Goal: Transaction & Acquisition: Book appointment/travel/reservation

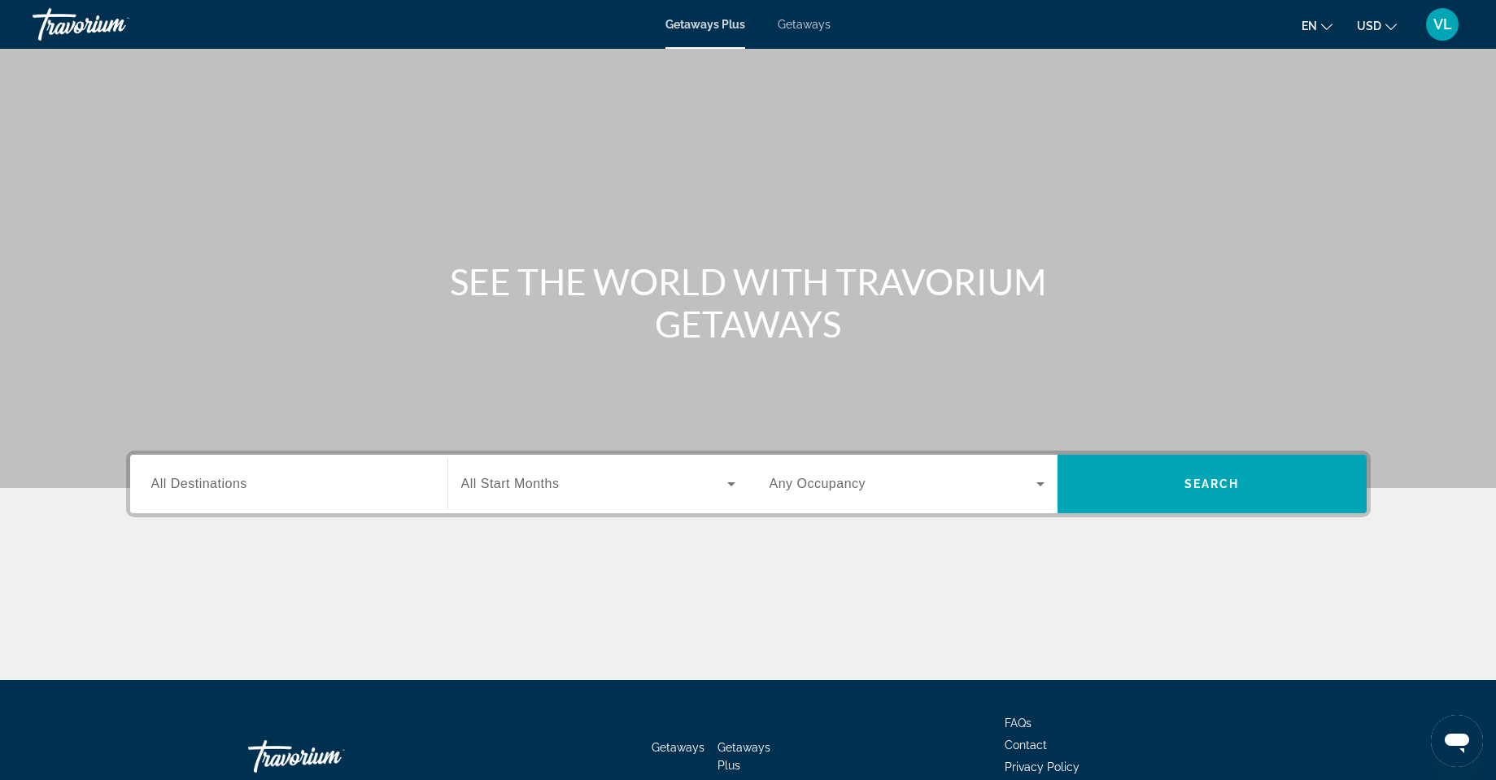
click at [794, 23] on span "Getaways" at bounding box center [804, 24] width 53 height 13
click at [695, 20] on span "Getaways Plus" at bounding box center [704, 24] width 79 height 13
click at [390, 481] on input "Destination All Destinations" at bounding box center [288, 485] width 275 height 20
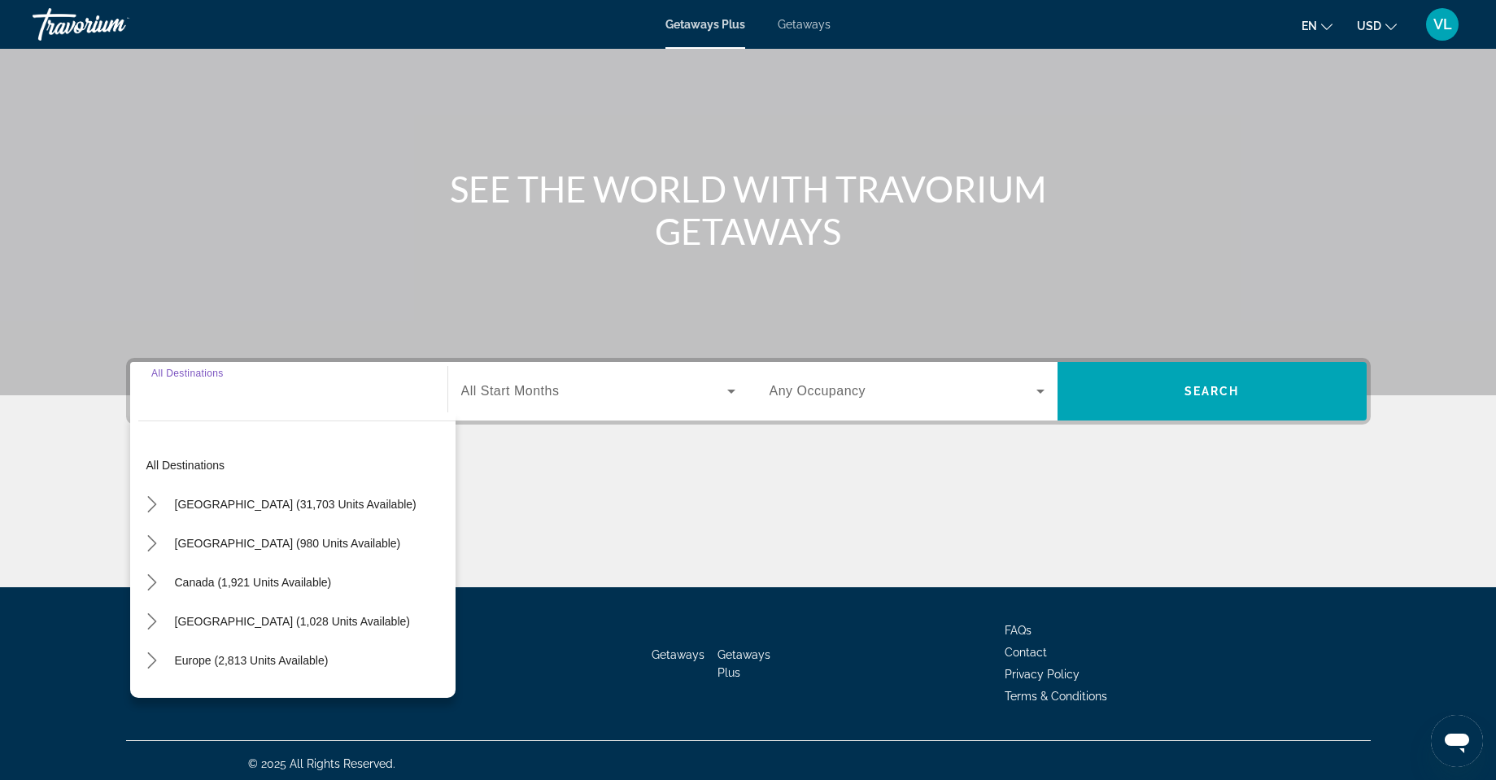
scroll to position [99, 0]
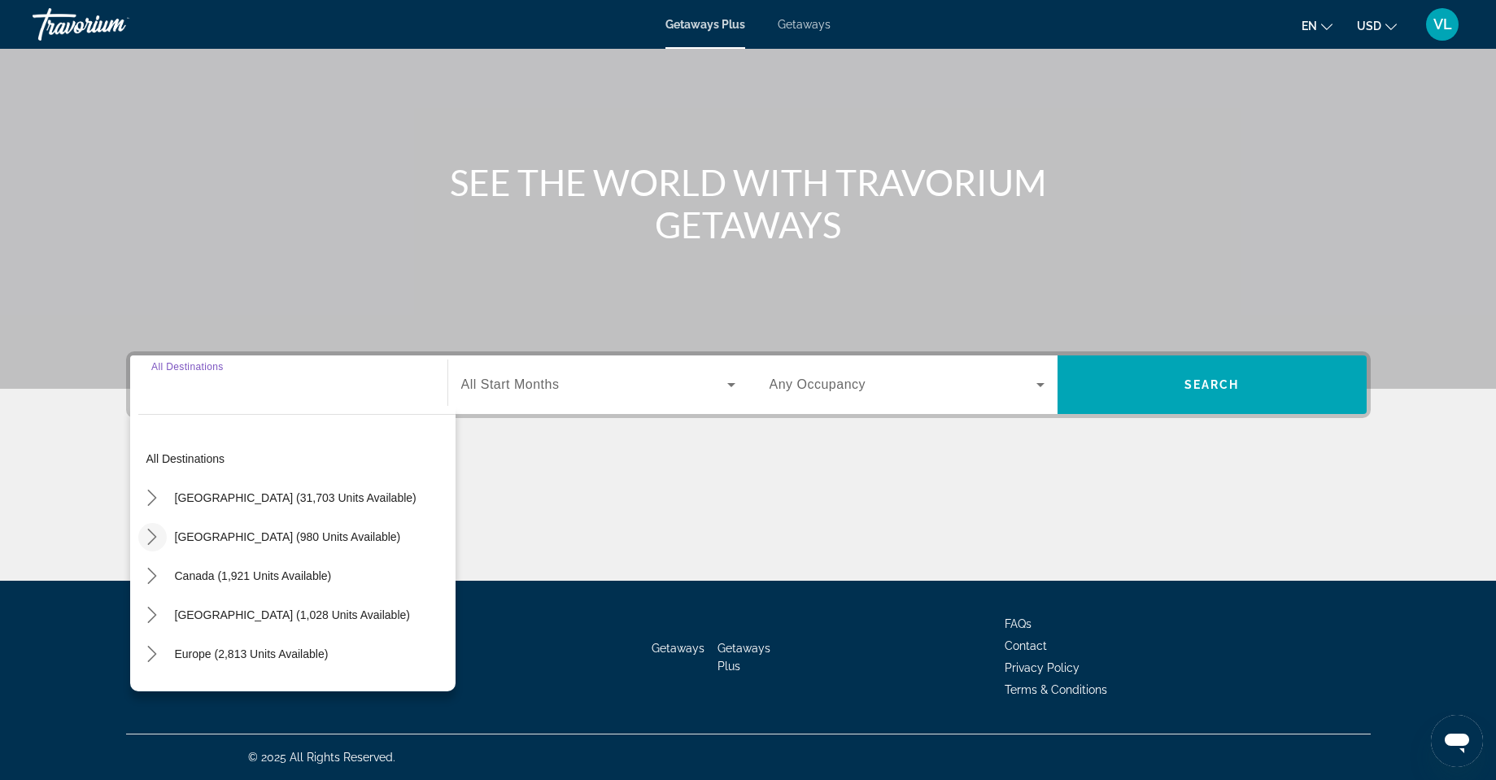
click at [154, 534] on icon "Toggle Mexico (980 units available) submenu" at bounding box center [152, 537] width 9 height 16
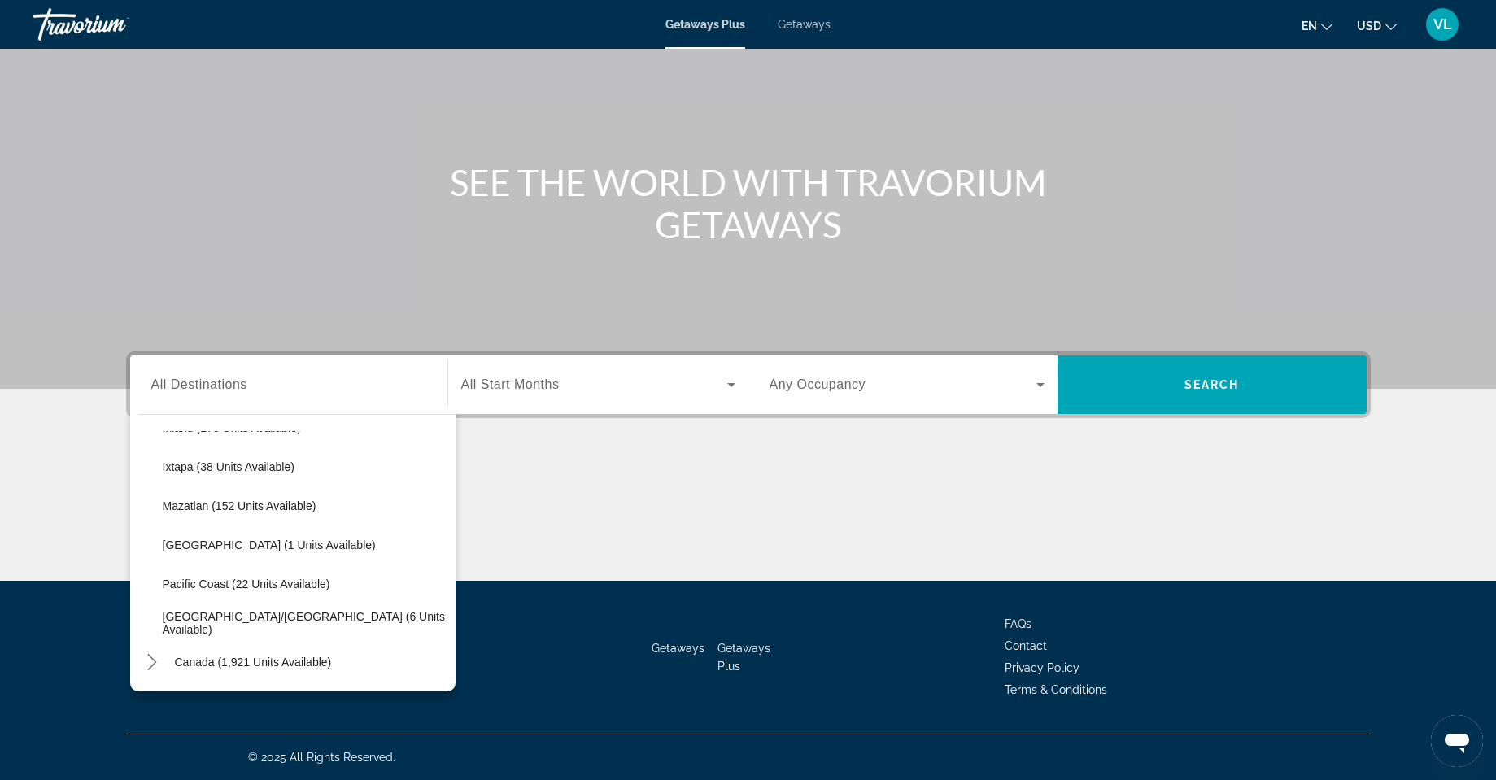
scroll to position [330, 0]
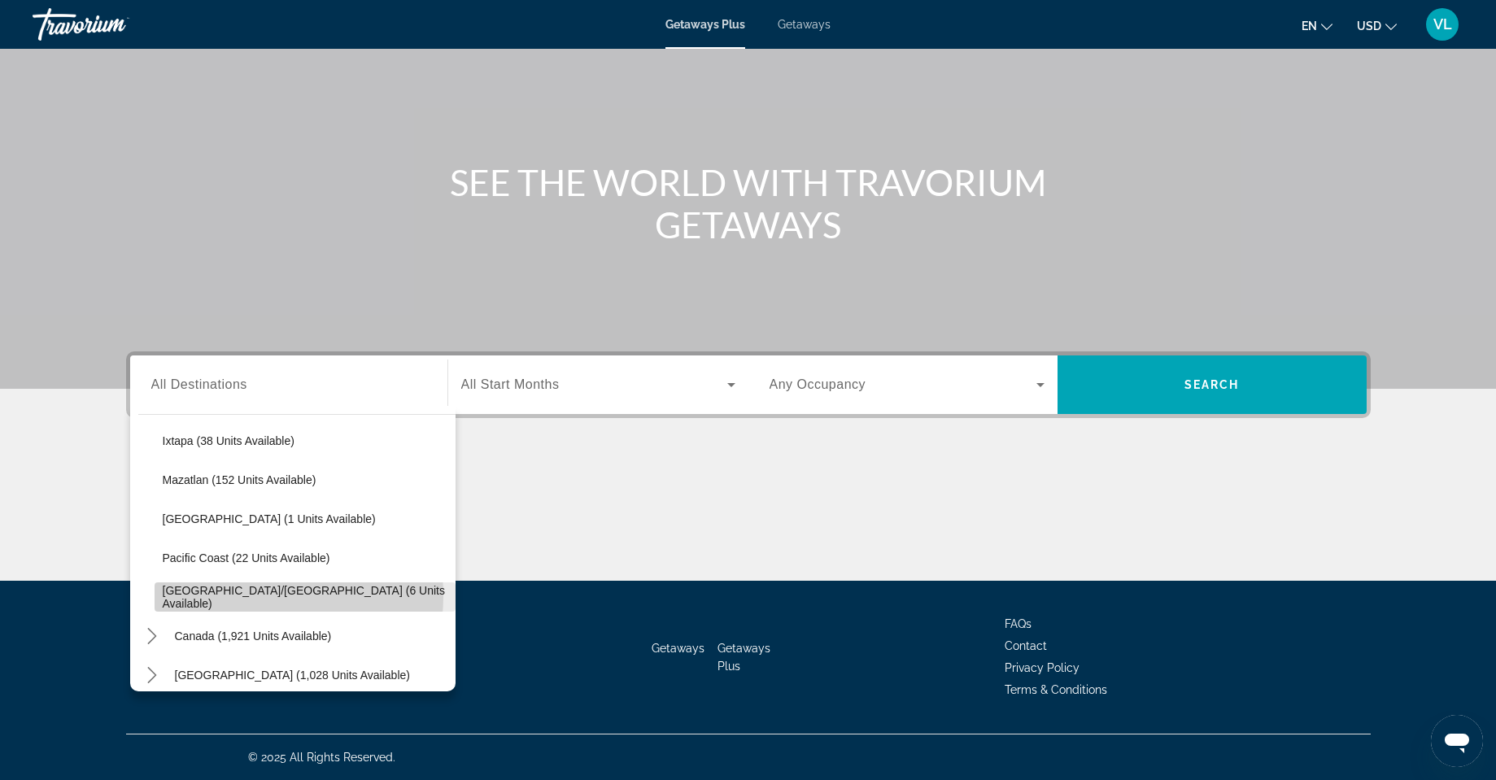
click at [228, 595] on span "[GEOGRAPHIC_DATA]/[GEOGRAPHIC_DATA] (6 units available)" at bounding box center [305, 597] width 285 height 26
type input "**********"
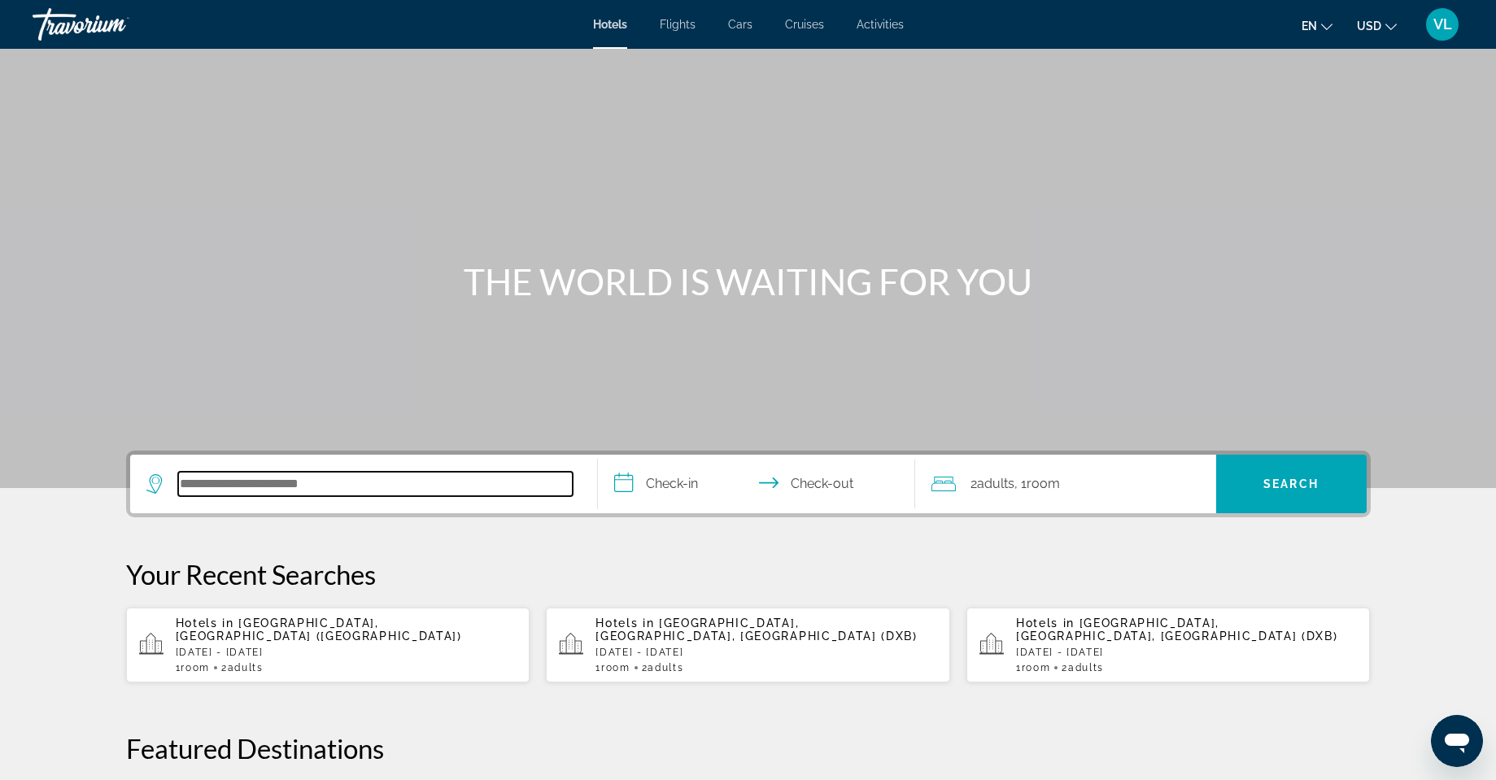
click at [486, 479] on input "Search hotel destination" at bounding box center [375, 484] width 395 height 24
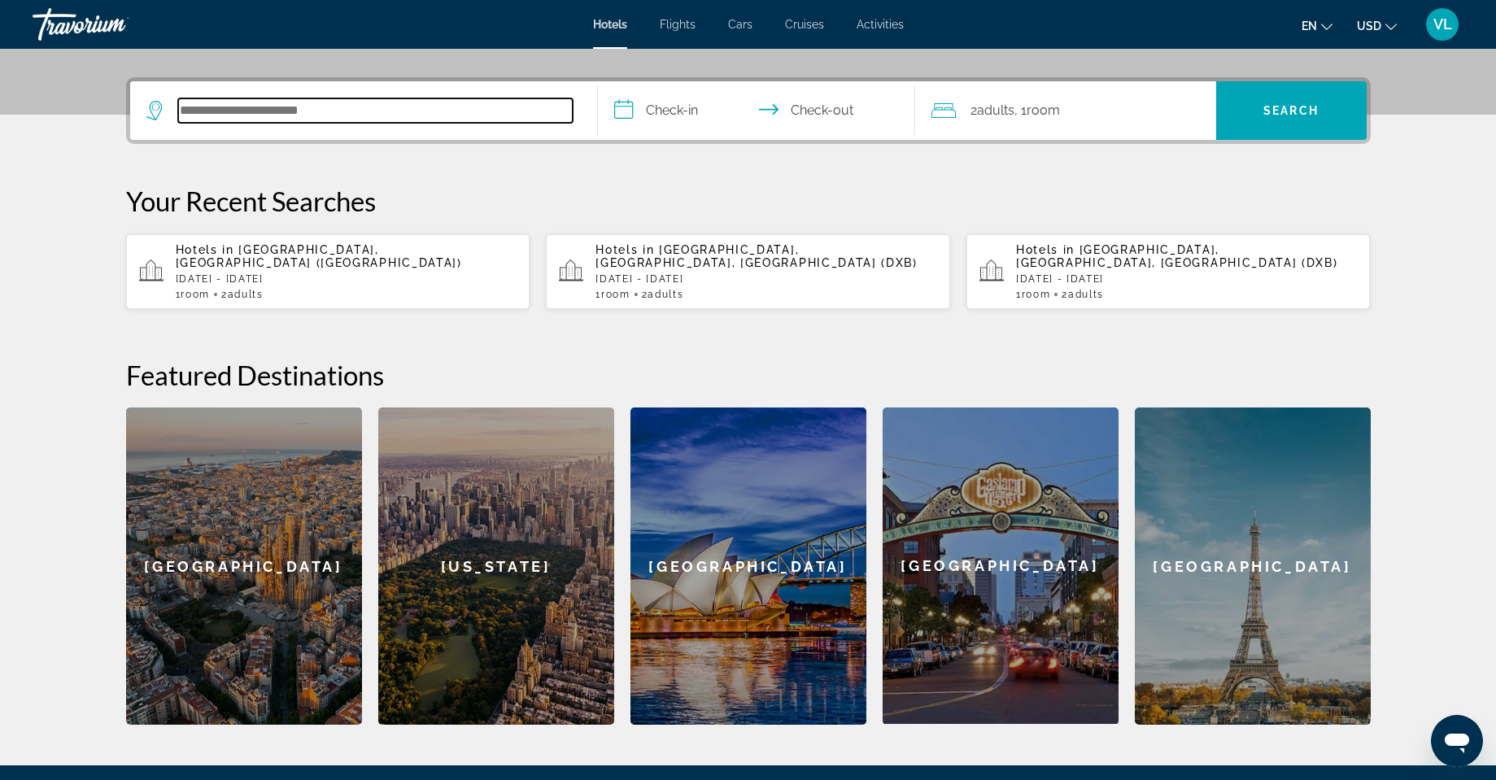
scroll to position [398, 0]
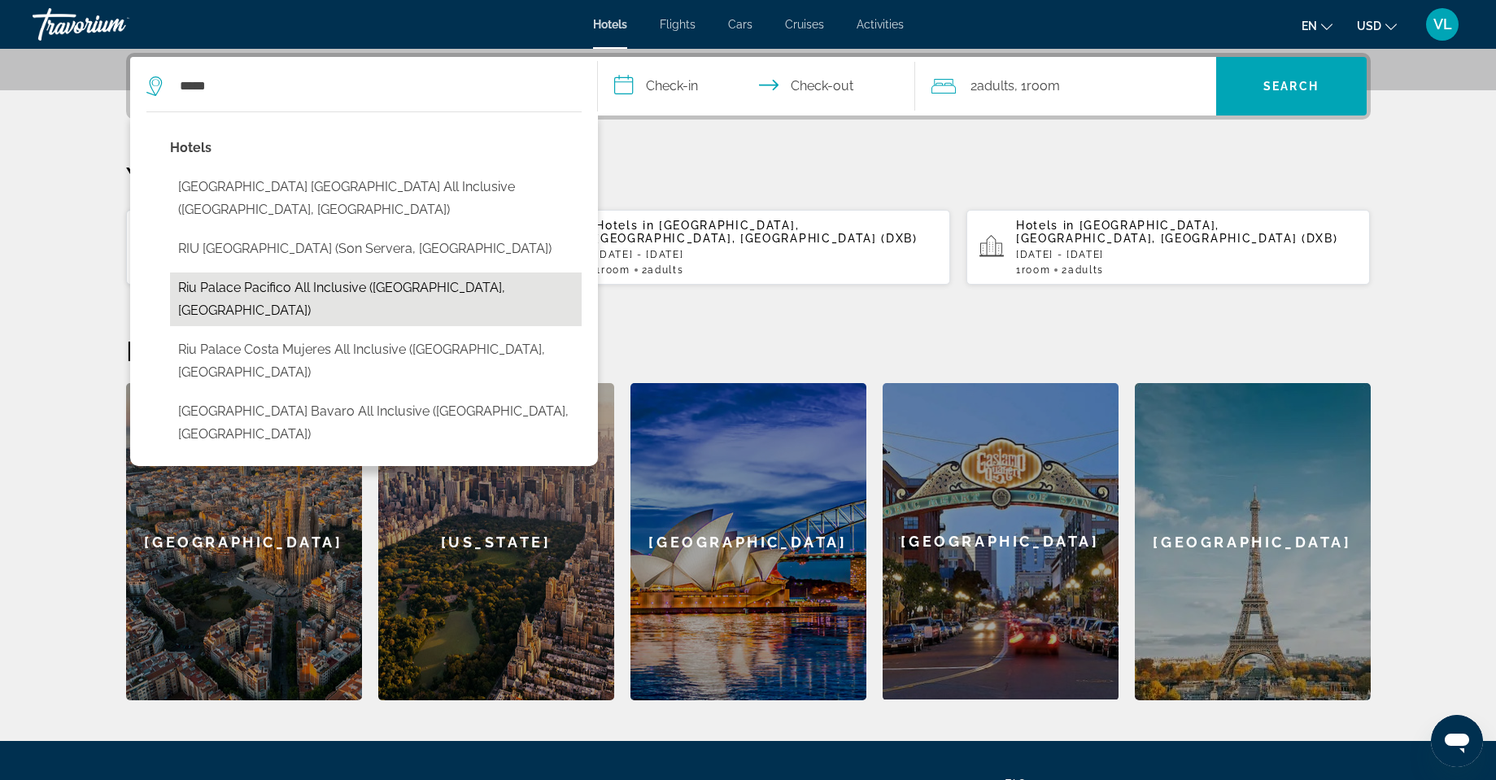
click at [295, 272] on button "Riu Palace Pacifico All Inclusive (Nuevo Vallarta, MX)" at bounding box center [376, 299] width 412 height 54
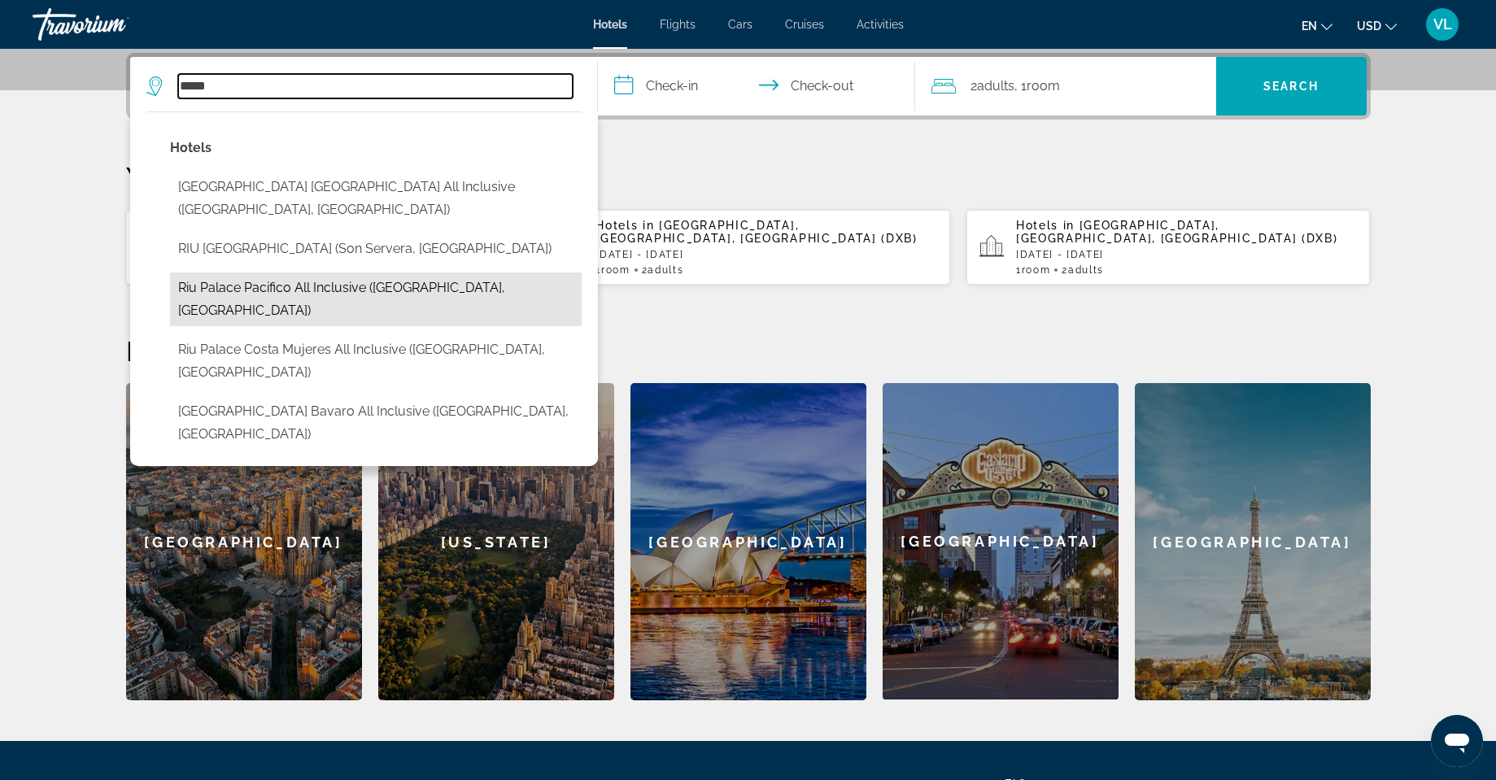
type input "**********"
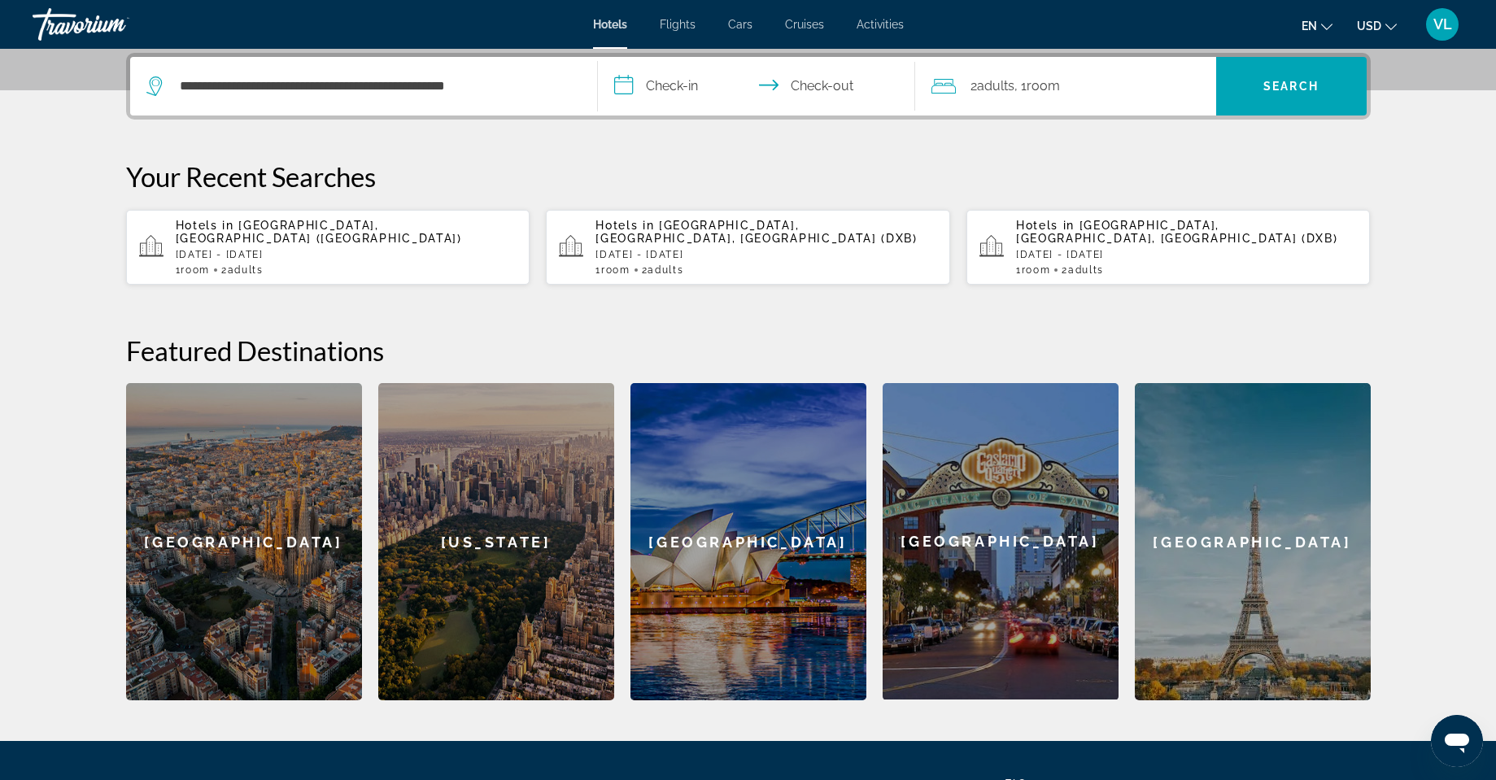
click at [624, 84] on input "**********" at bounding box center [760, 88] width 324 height 63
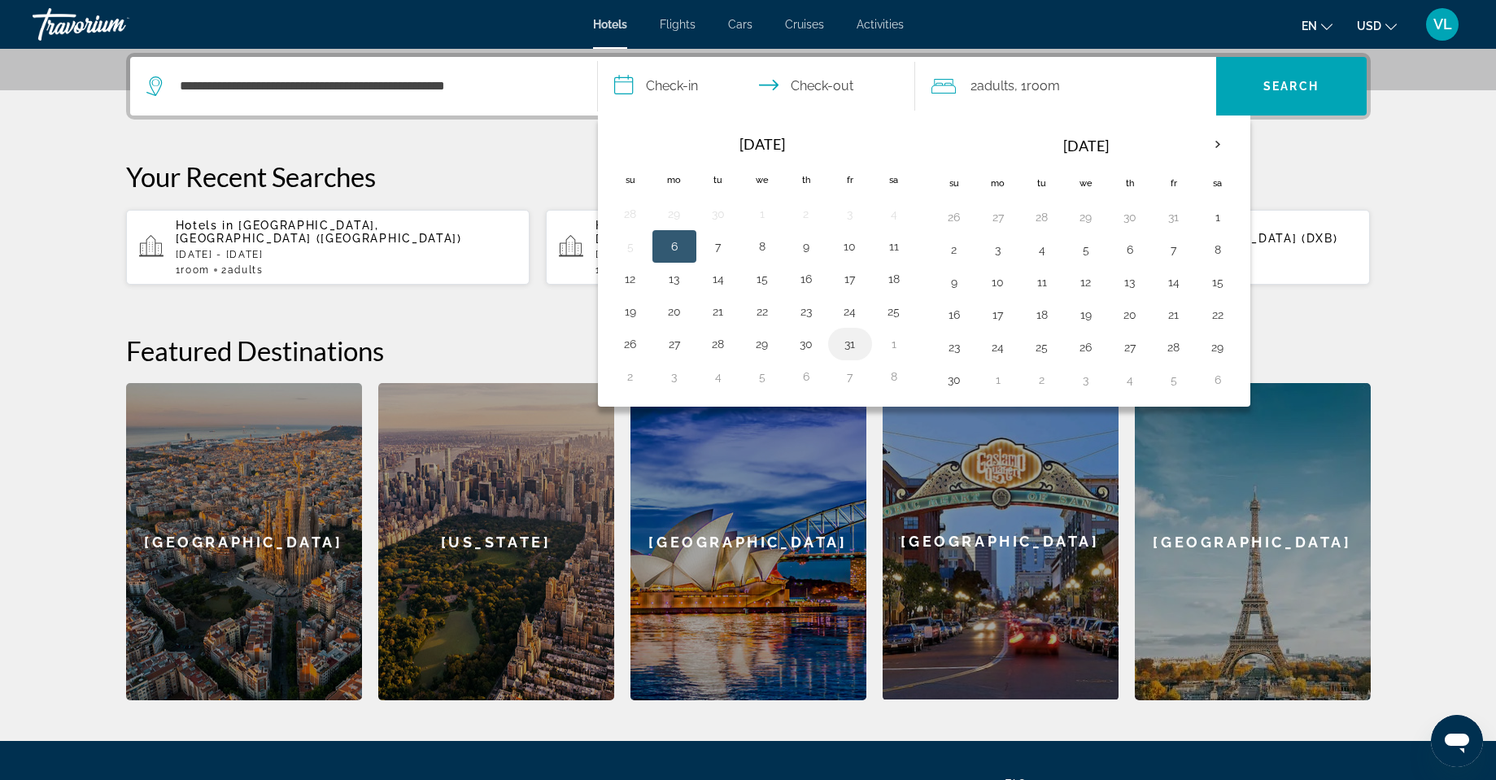
click at [848, 344] on button "31" at bounding box center [850, 344] width 26 height 23
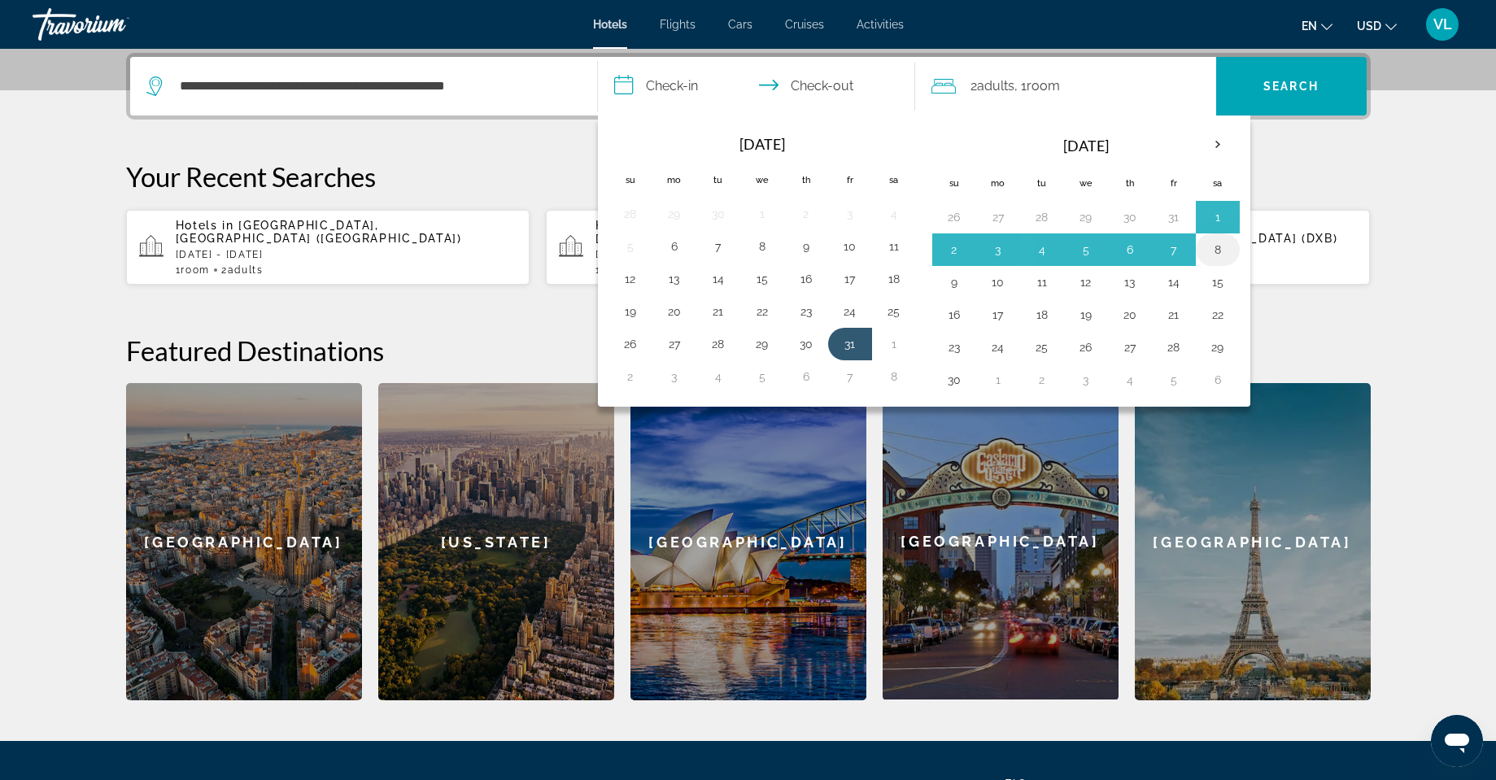
click at [1219, 251] on button "8" at bounding box center [1218, 249] width 26 height 23
type input "**********"
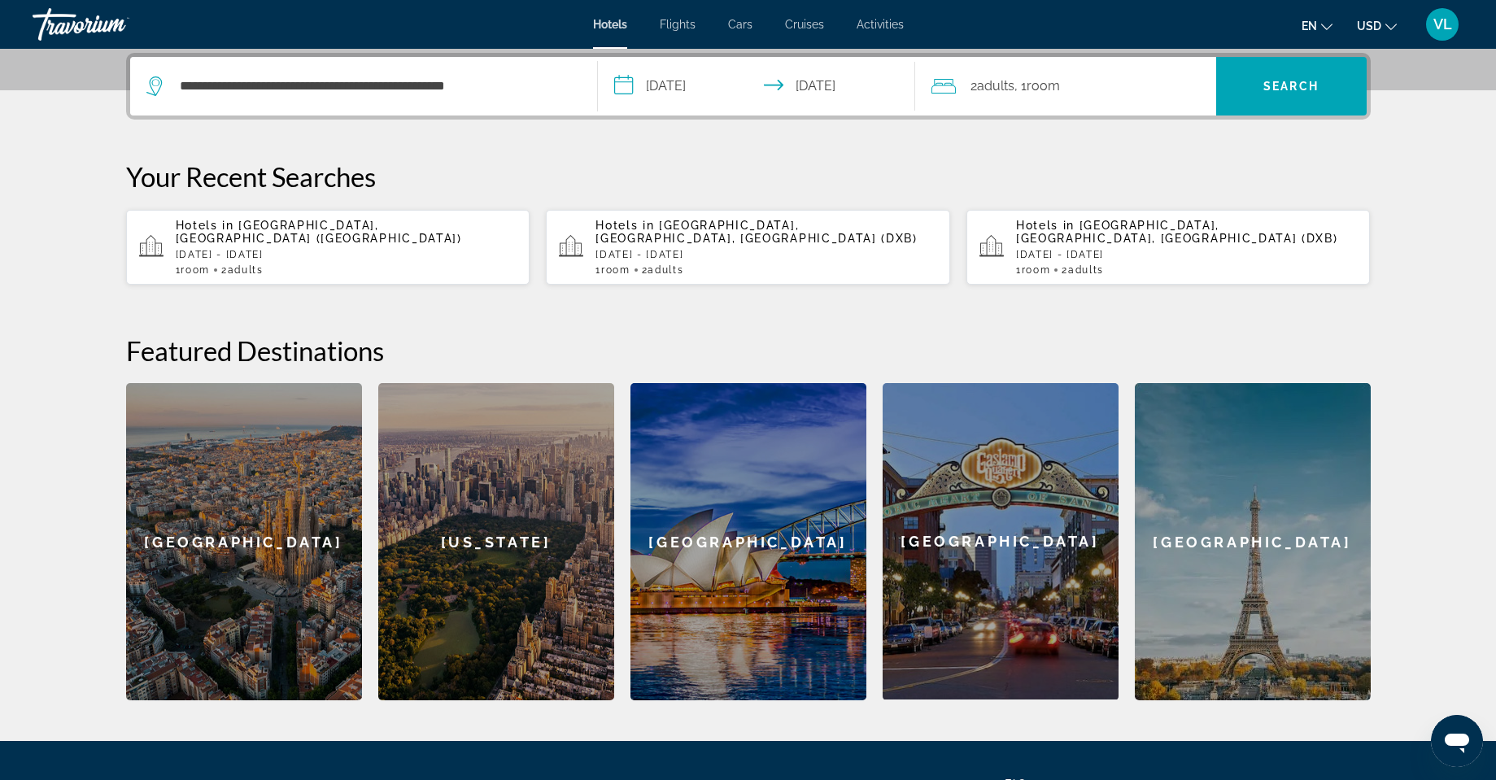
click at [1095, 76] on div "2 Adult Adults , 1 Room rooms" at bounding box center [1073, 86] width 285 height 23
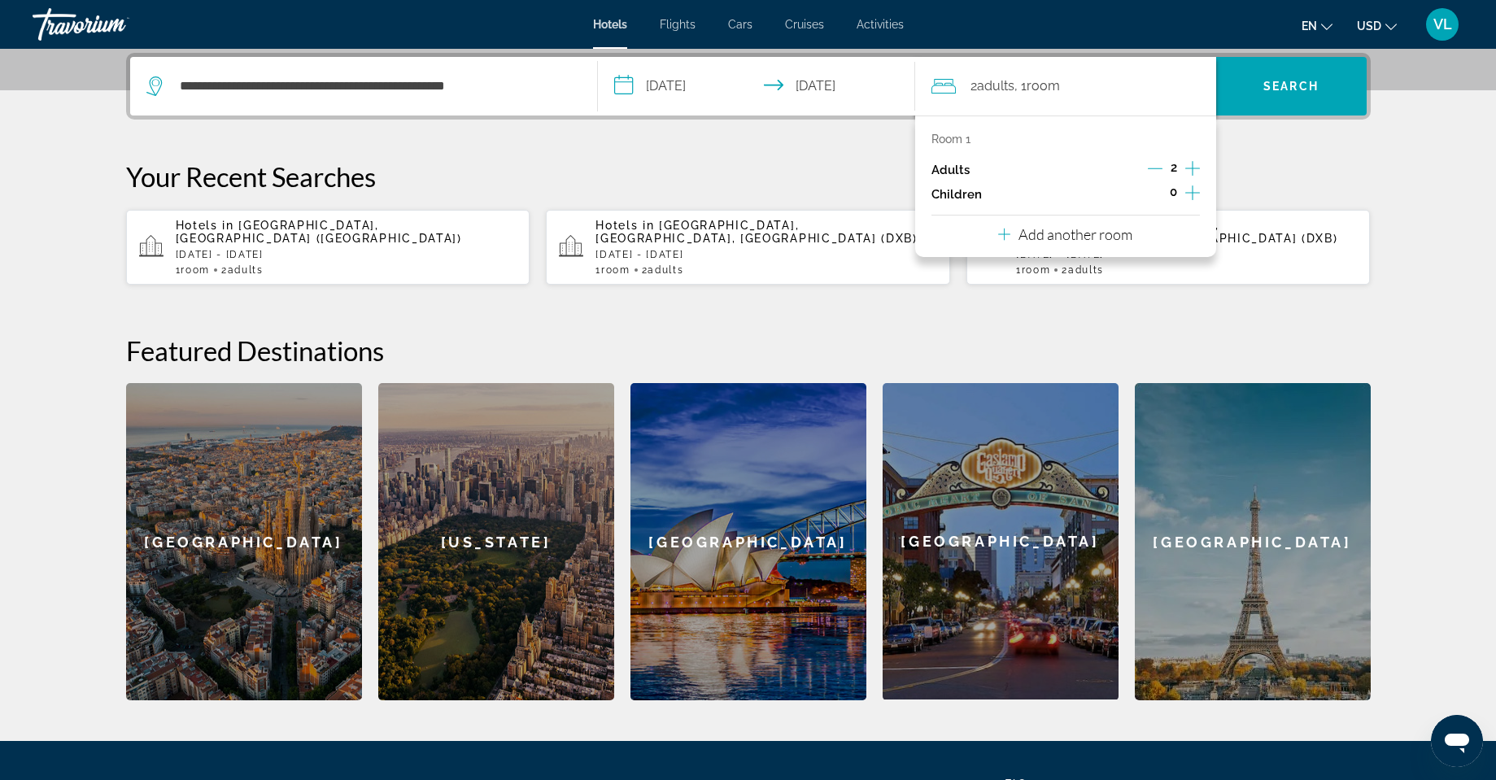
click at [1192, 166] on icon "Increment adults" at bounding box center [1192, 168] width 15 height 15
click at [1282, 82] on span "Search" at bounding box center [1290, 86] width 55 height 13
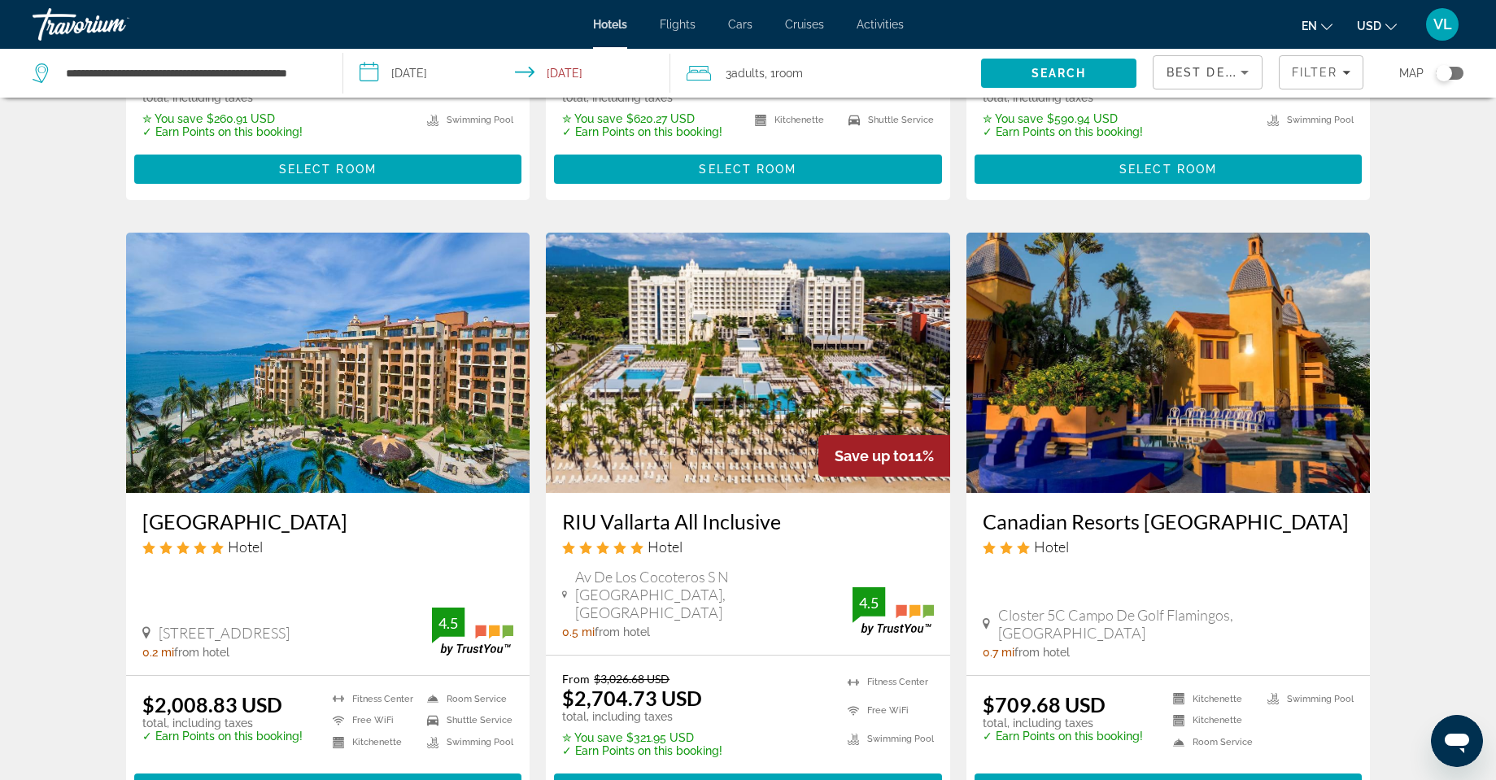
scroll to position [569, 0]
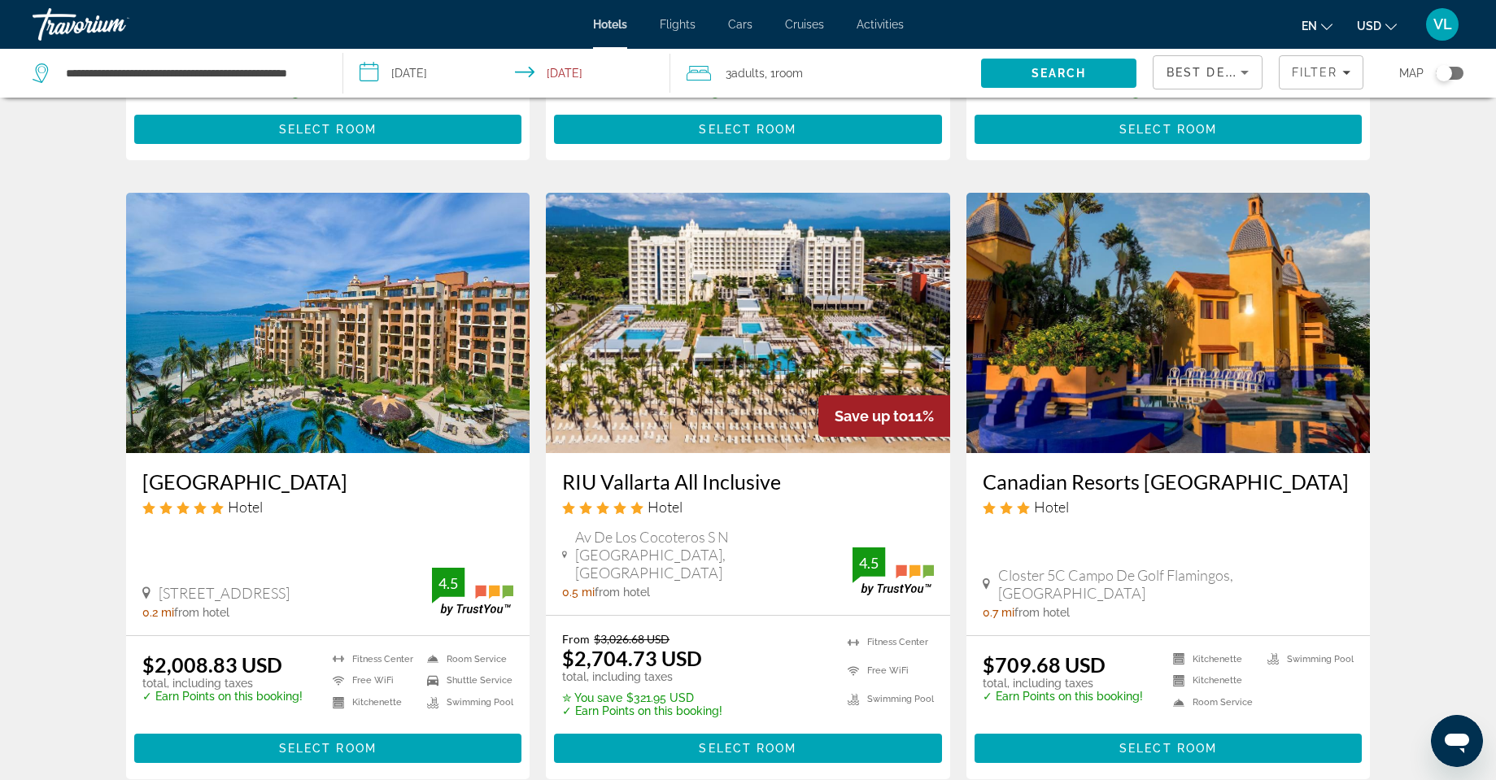
click at [877, 273] on img "Main content" at bounding box center [748, 323] width 404 height 260
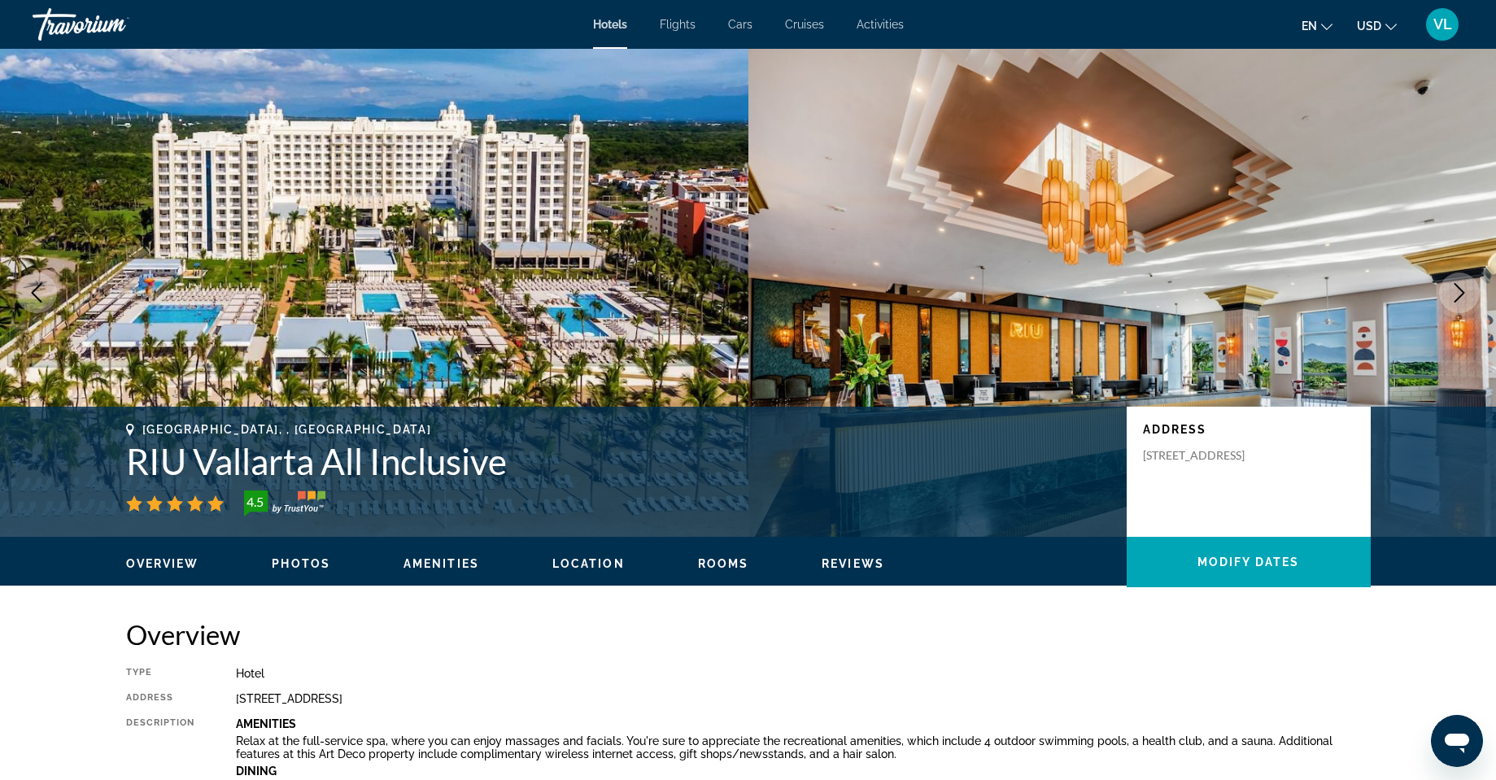
click at [1454, 290] on icon "Next image" at bounding box center [1459, 293] width 20 height 20
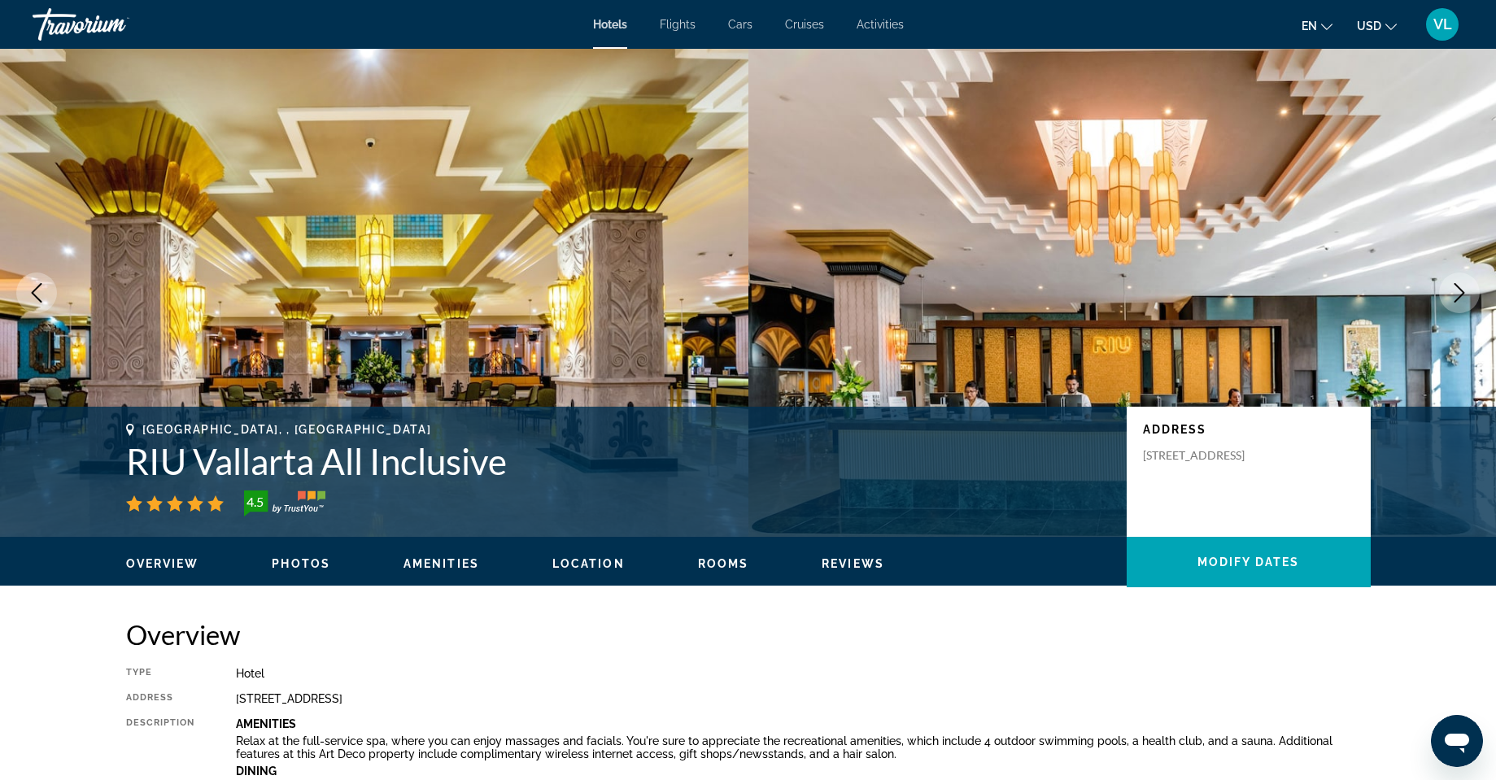
click at [1454, 290] on icon "Next image" at bounding box center [1459, 293] width 20 height 20
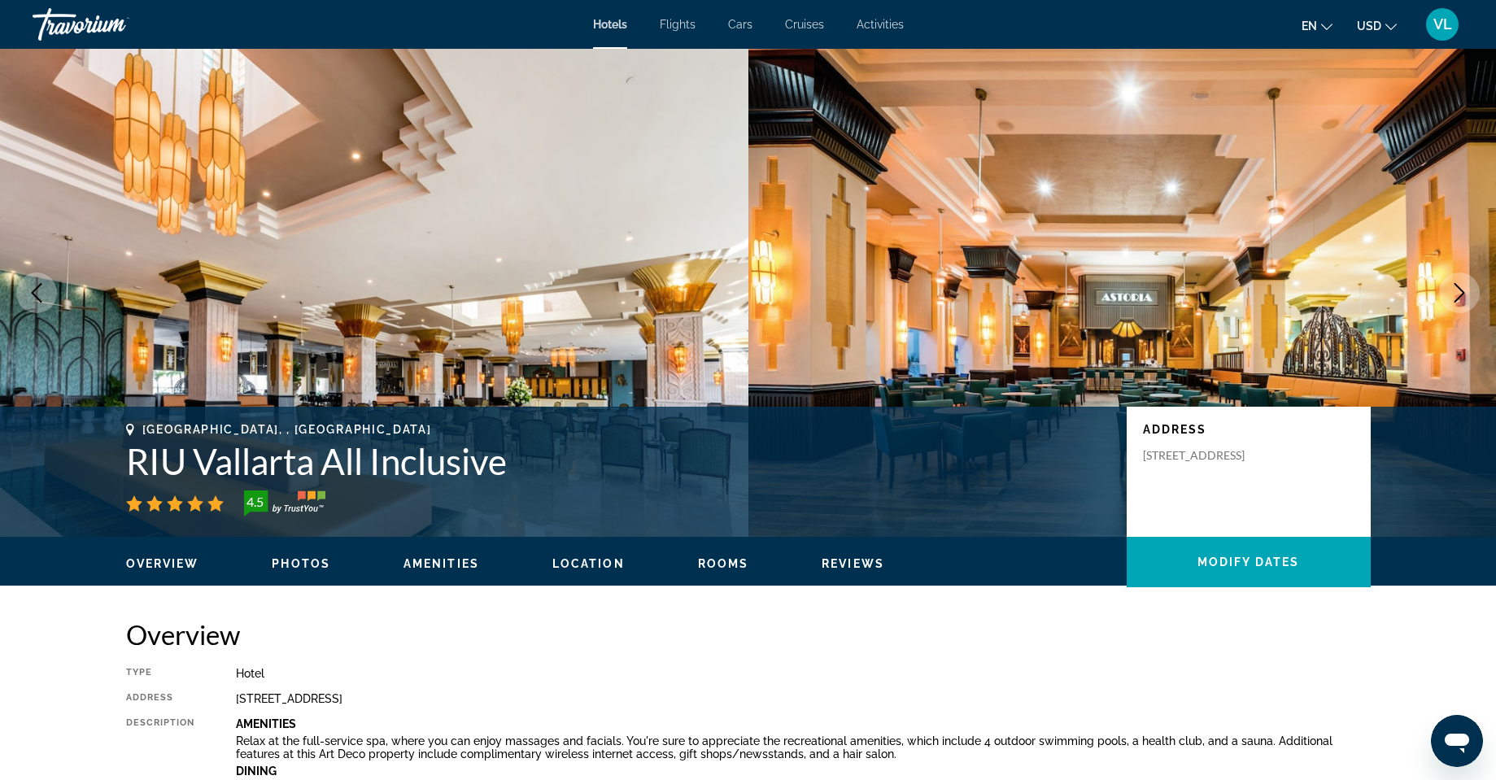
click at [1463, 285] on icon "Next image" at bounding box center [1459, 293] width 20 height 20
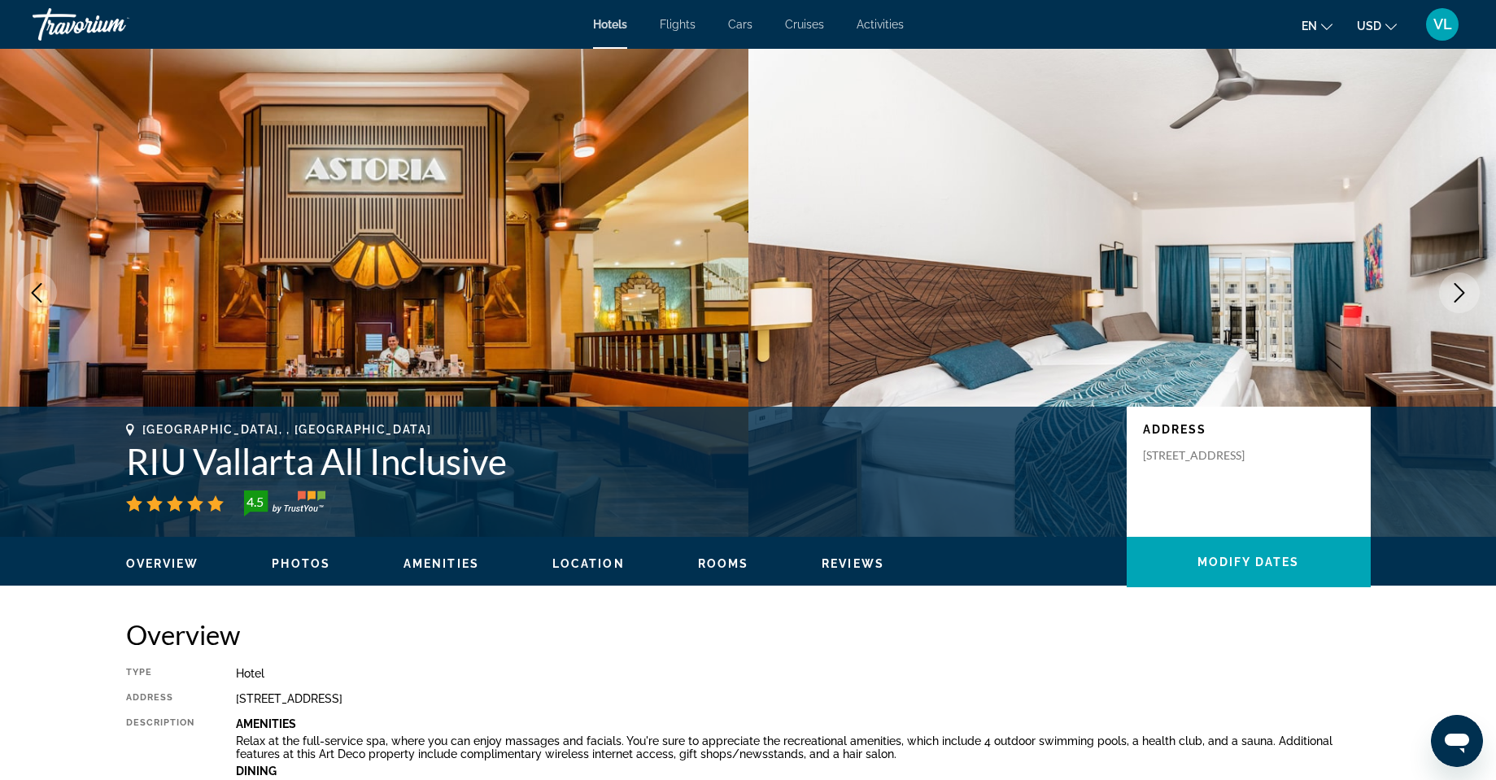
click at [1463, 285] on icon "Next image" at bounding box center [1459, 293] width 20 height 20
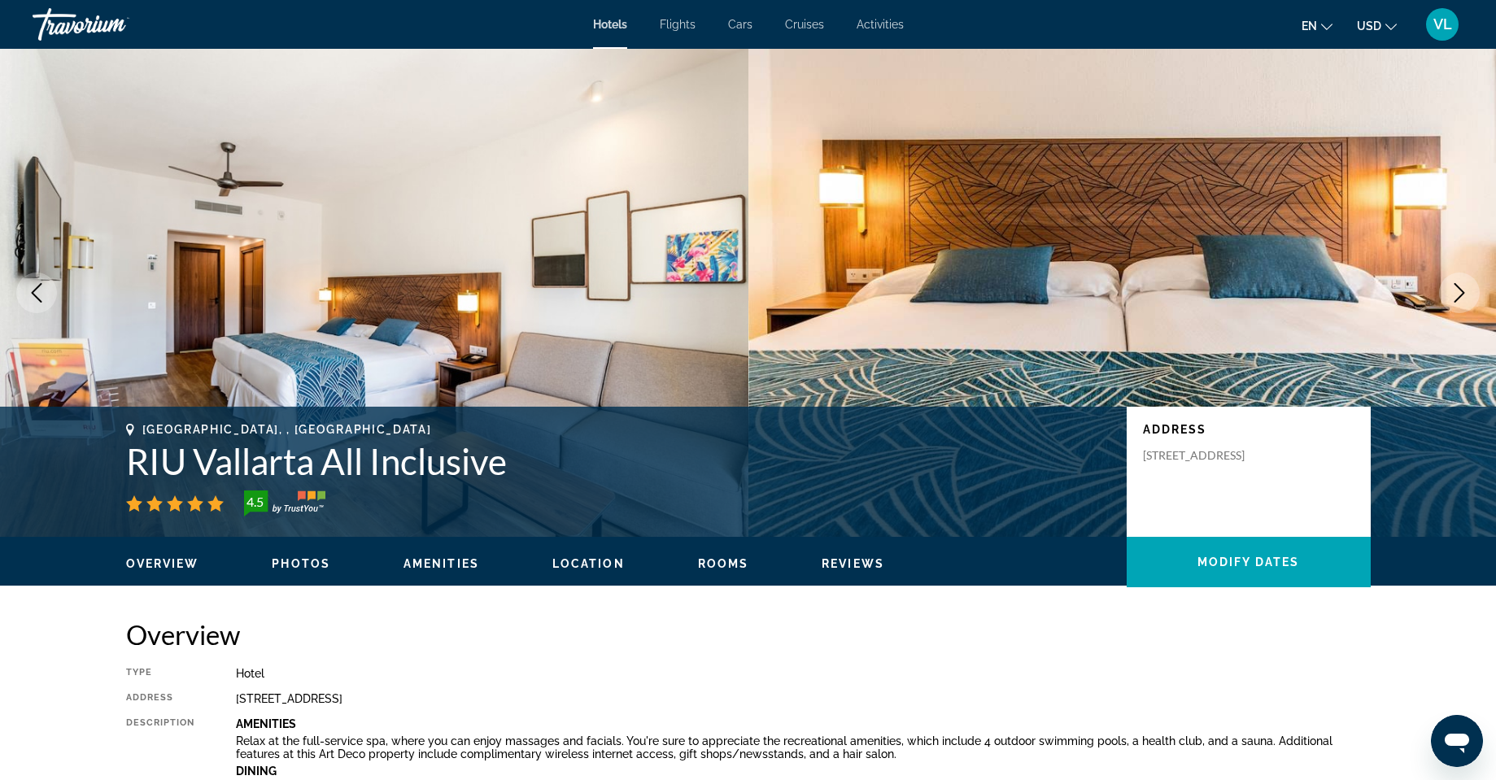
click at [1463, 285] on icon "Next image" at bounding box center [1459, 293] width 20 height 20
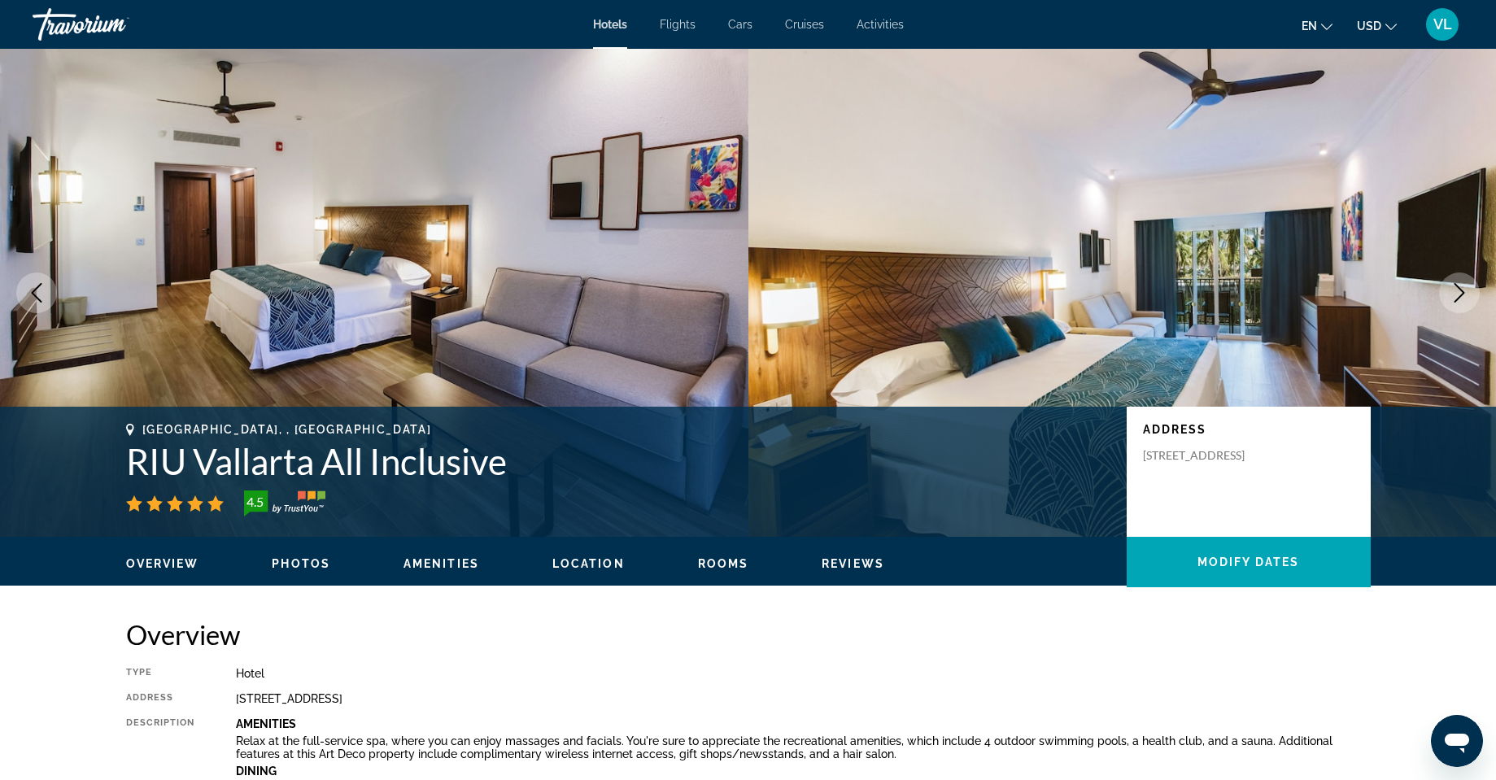
click at [1463, 285] on icon "Next image" at bounding box center [1459, 293] width 20 height 20
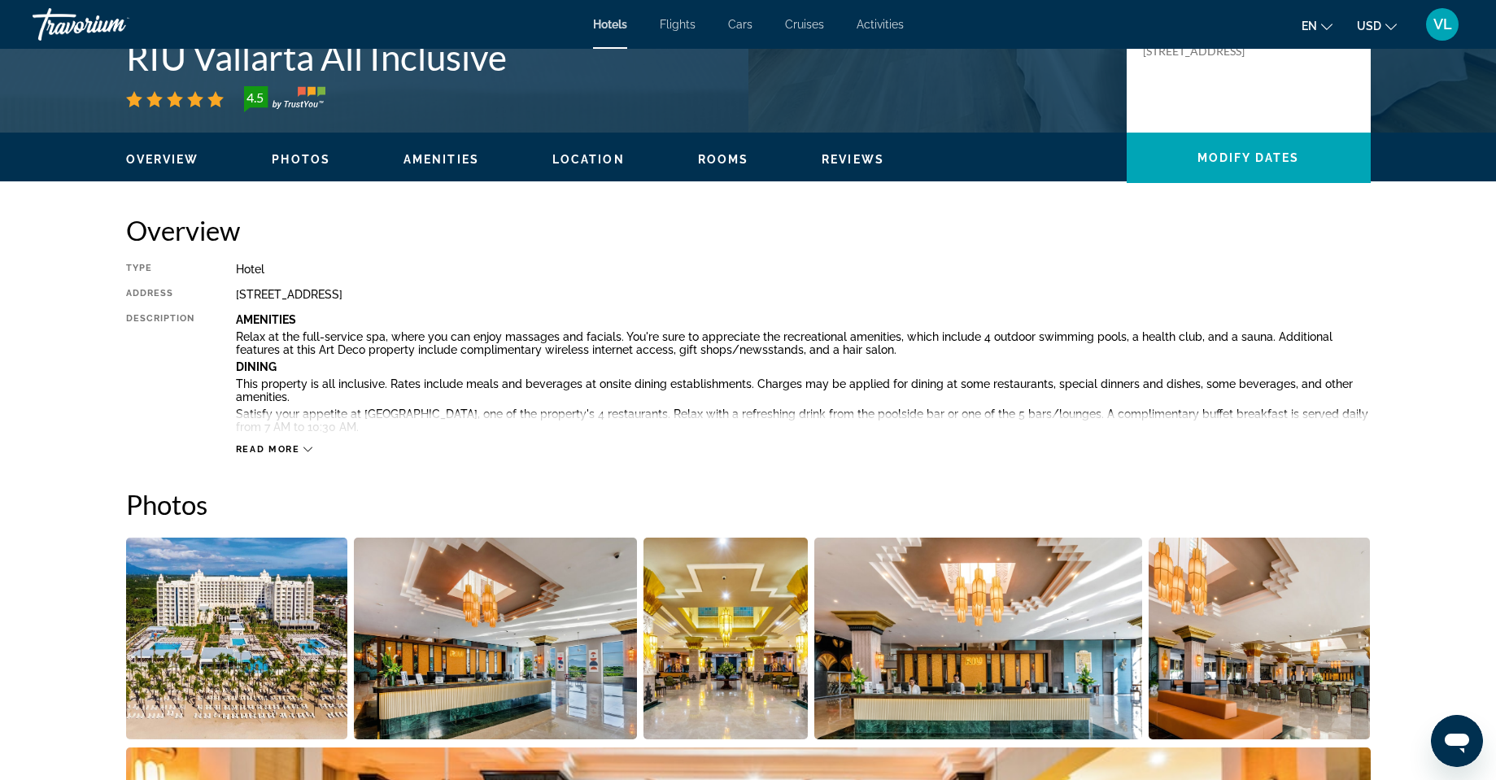
scroll to position [407, 0]
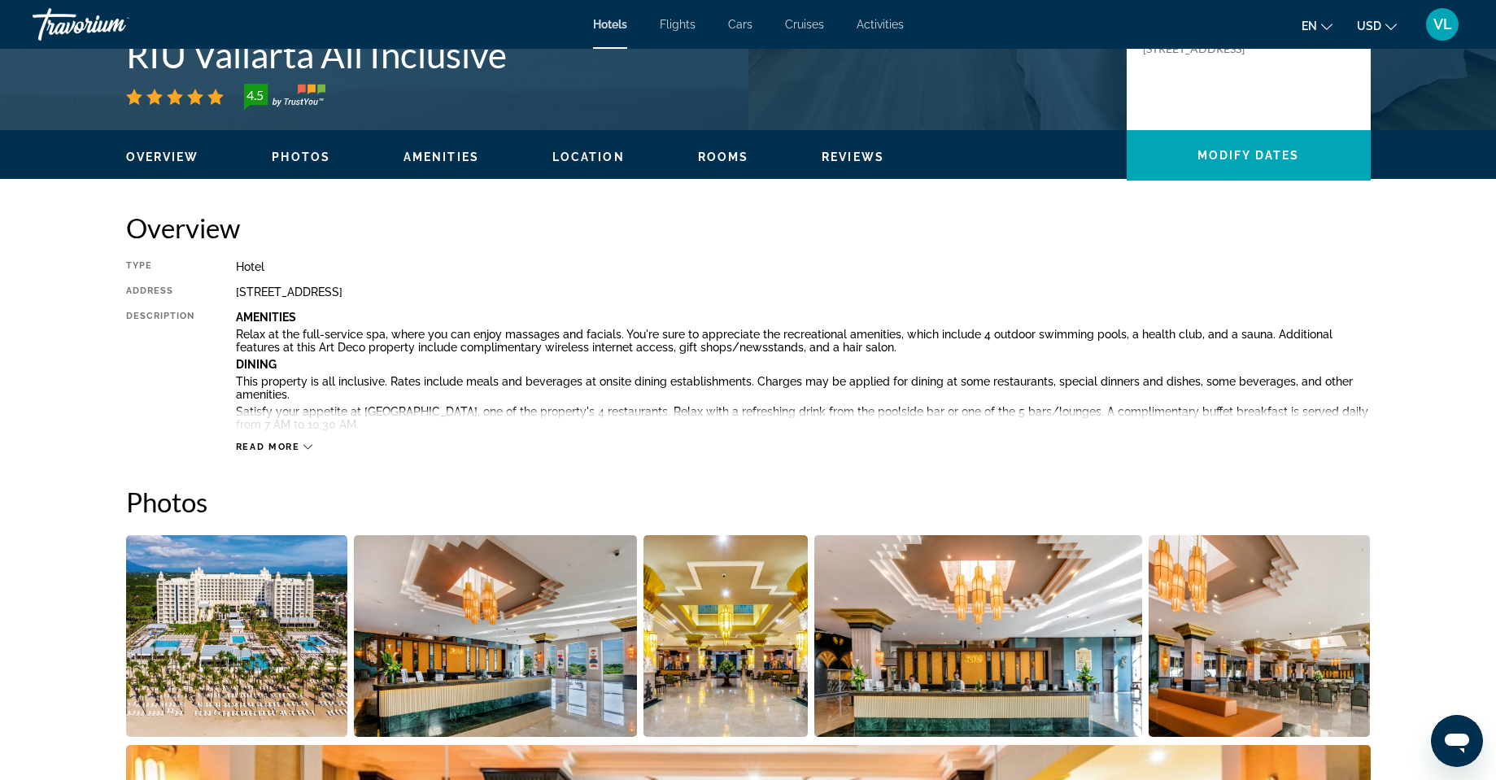
click at [300, 444] on div "Read more" at bounding box center [274, 447] width 77 height 11
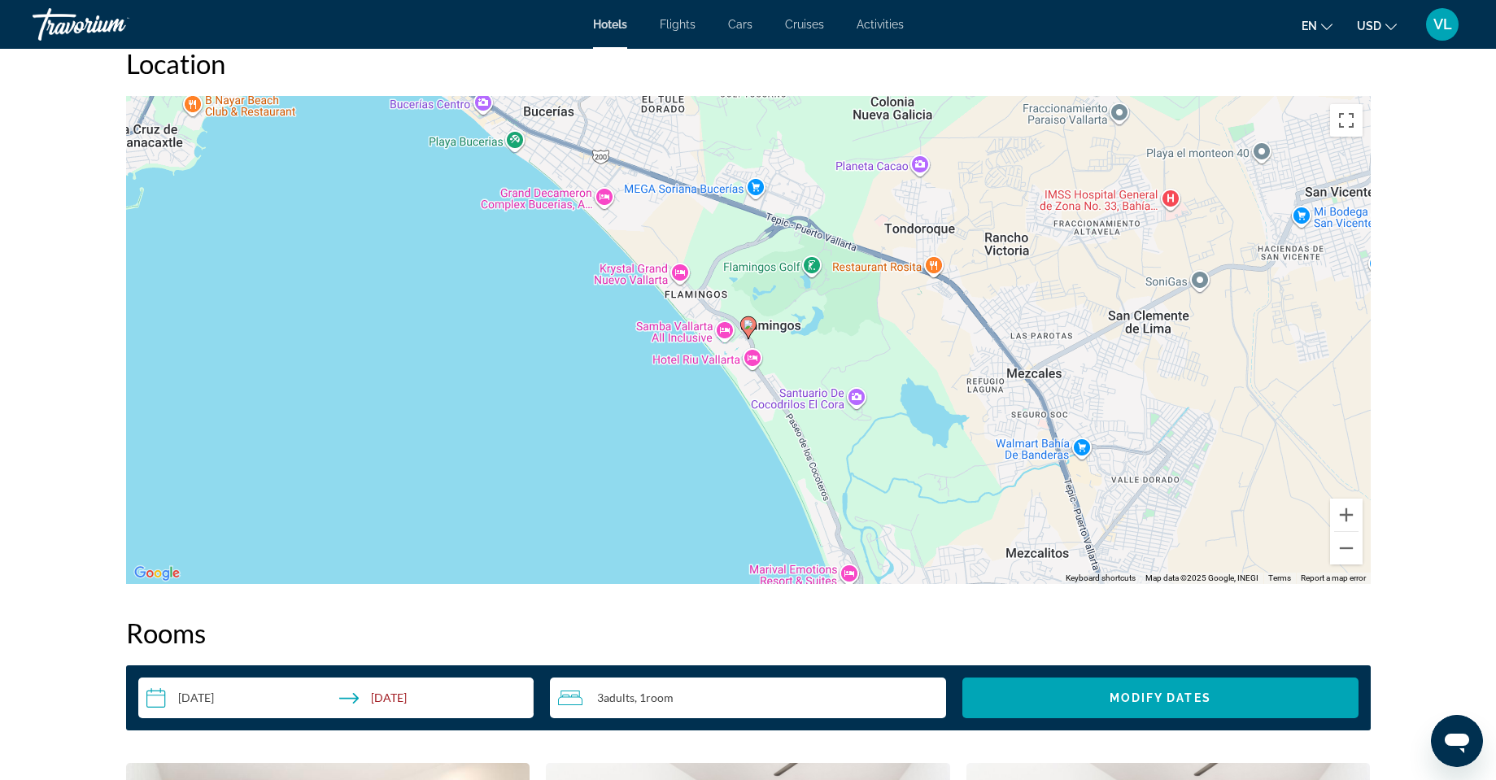
scroll to position [2603, 0]
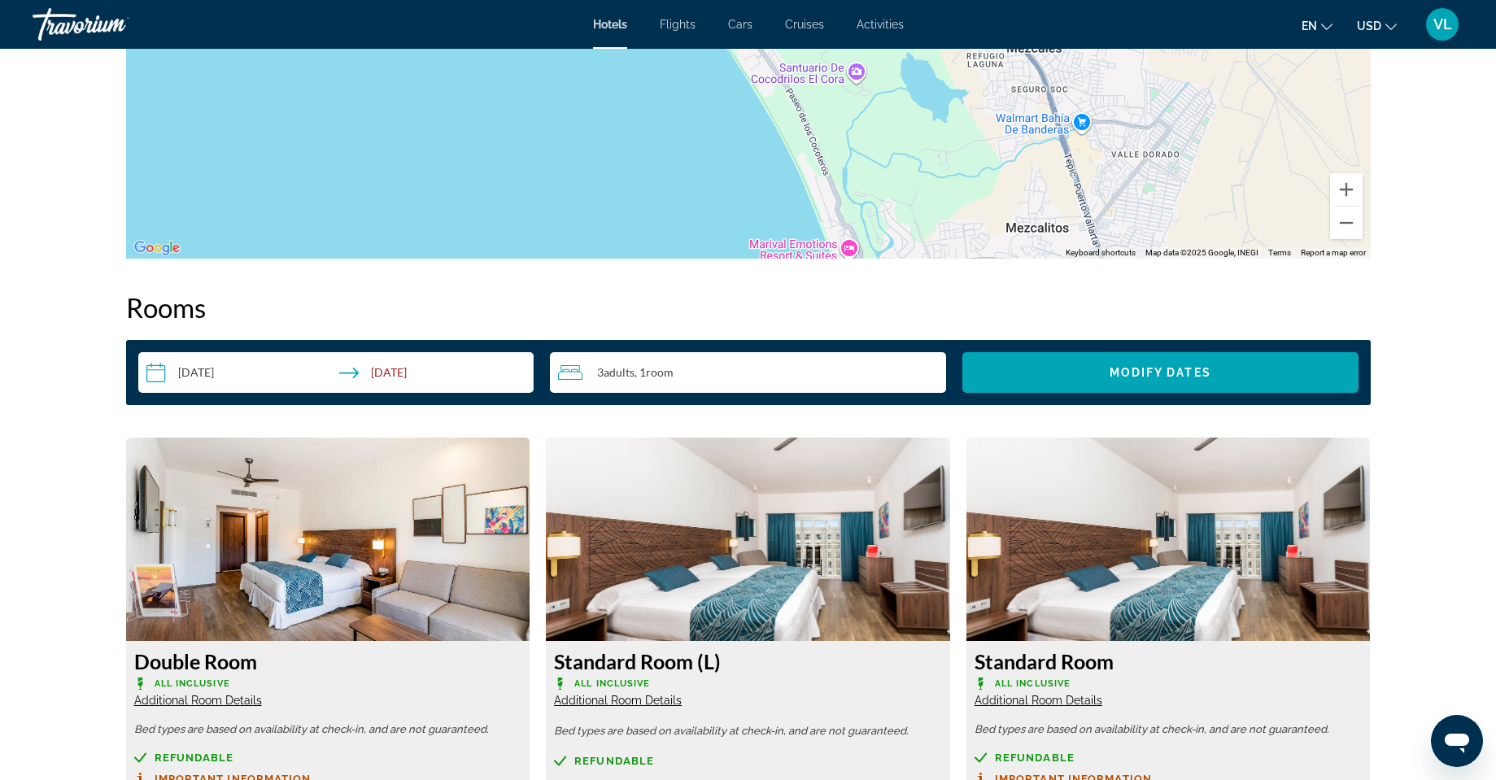
click at [704, 368] on div "3 Adult Adults , 1 Room rooms" at bounding box center [752, 373] width 388 height 20
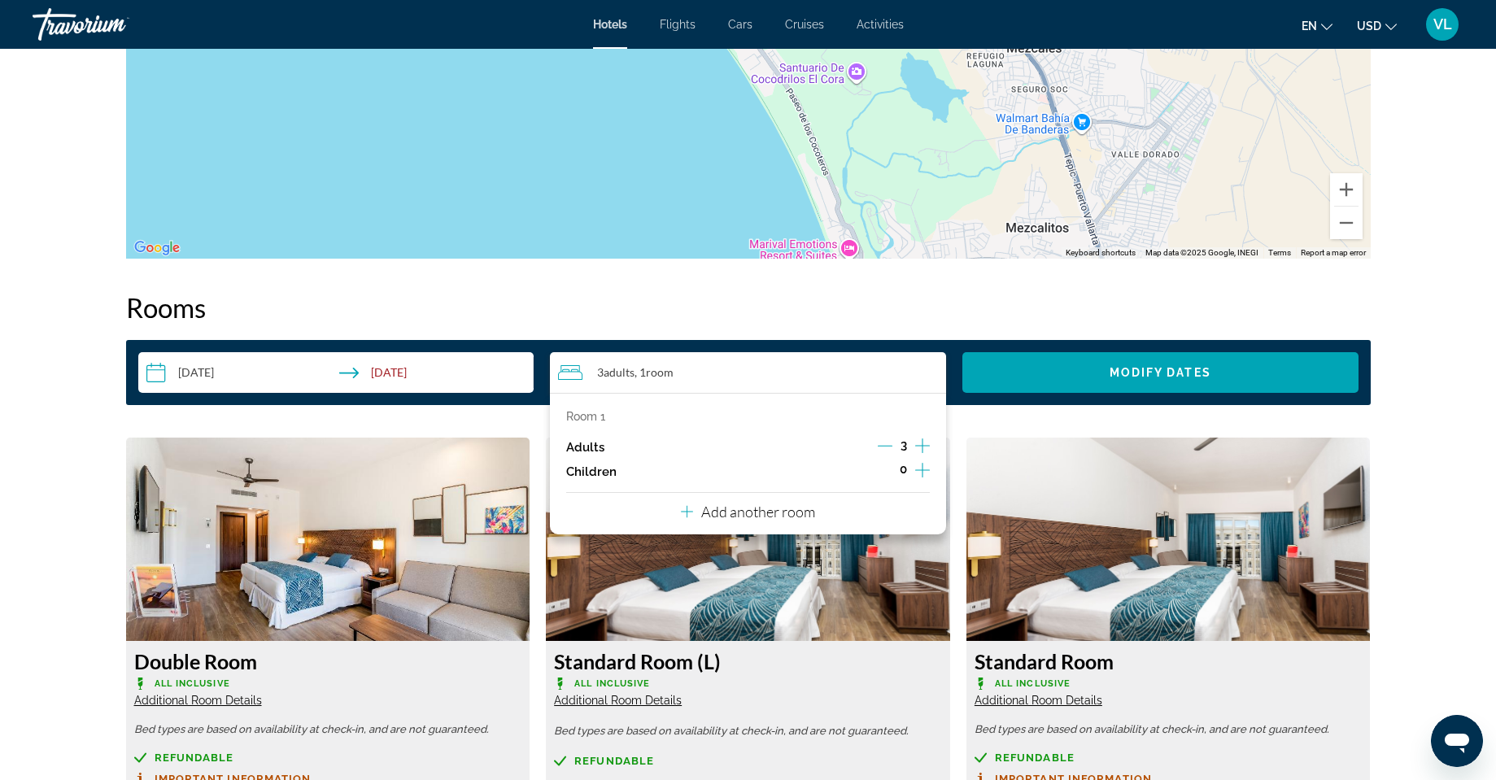
click at [922, 444] on icon "Increment adults" at bounding box center [922, 446] width 15 height 20
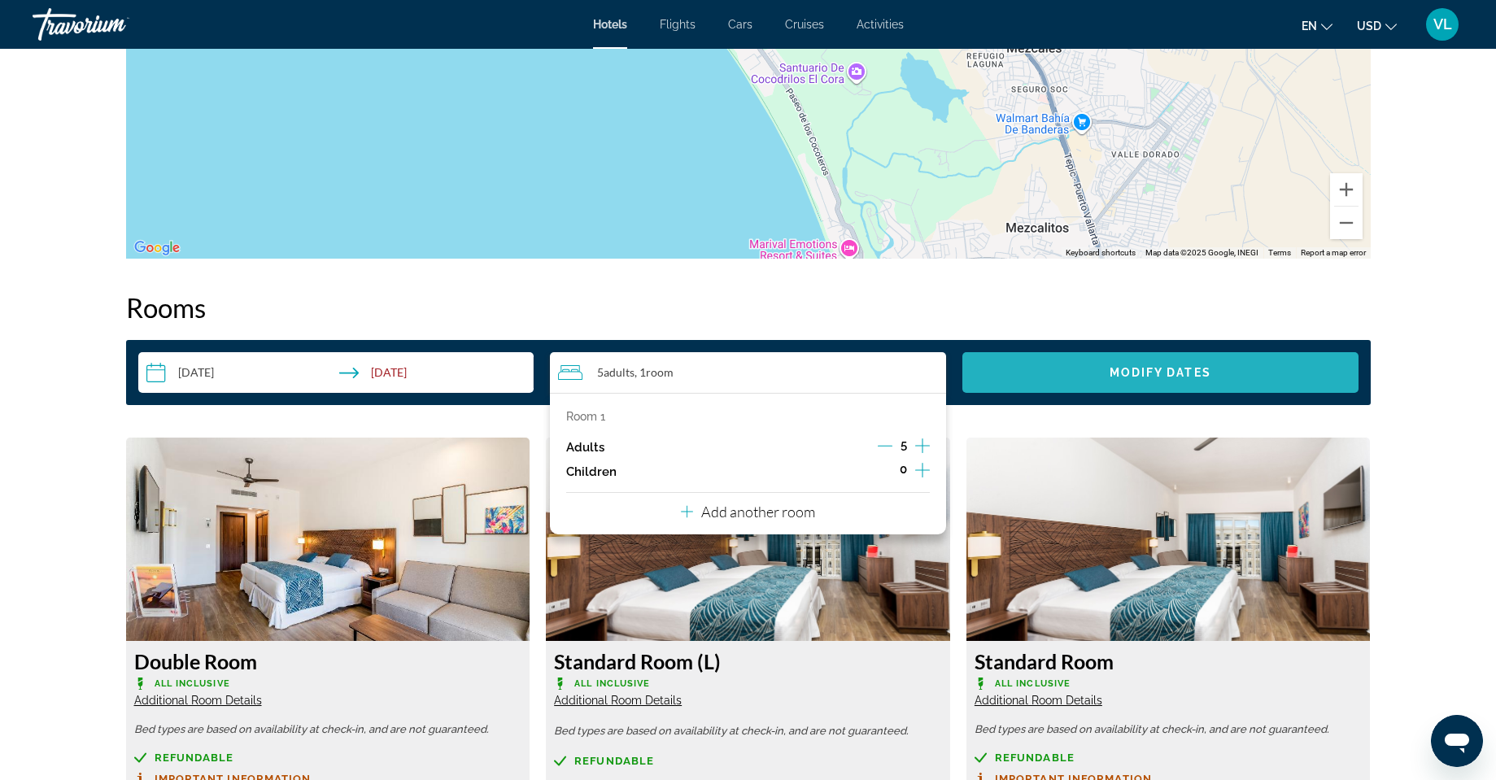
click at [1172, 370] on span "Modify Dates" at bounding box center [1160, 372] width 102 height 13
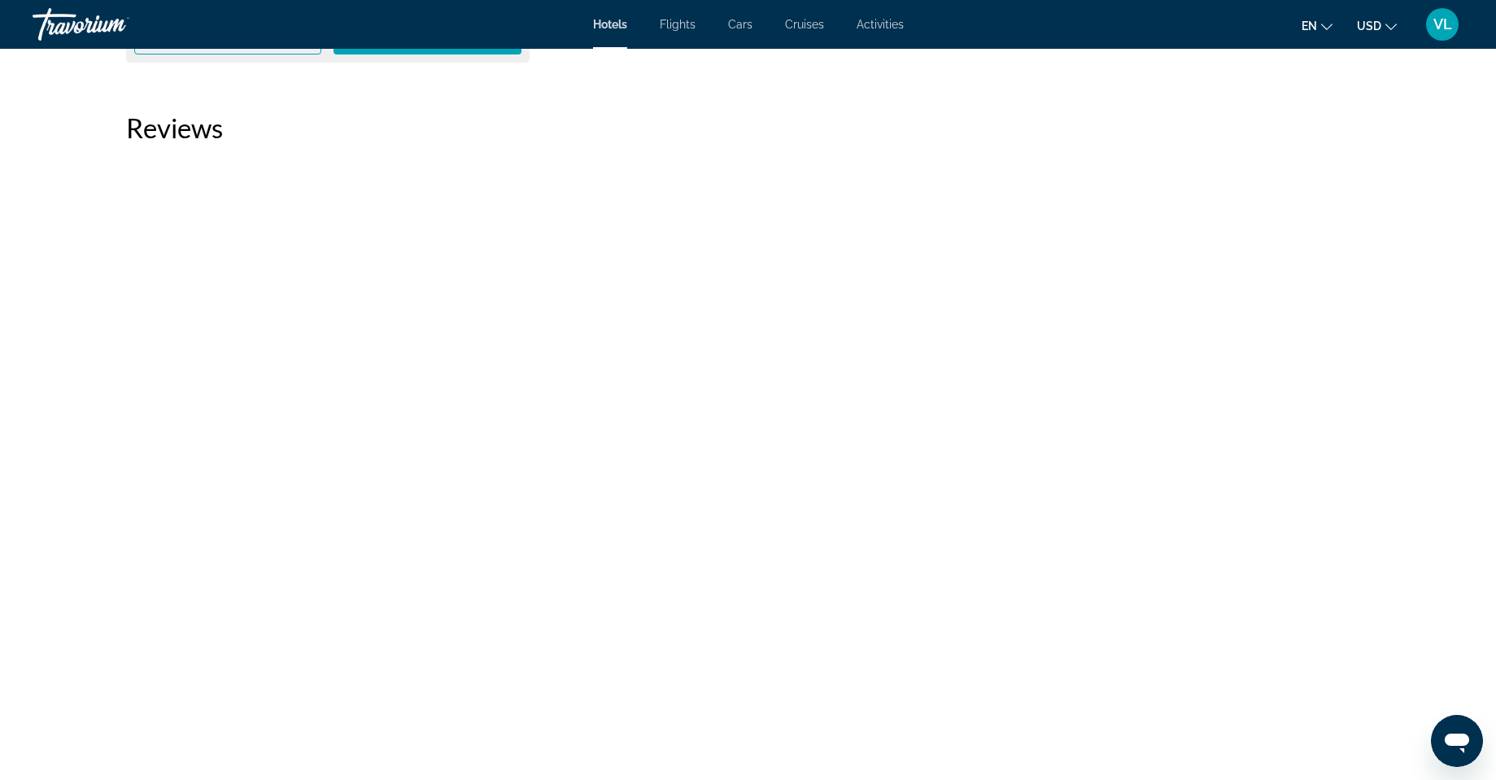
scroll to position [4067, 0]
